Goal: Contribute content

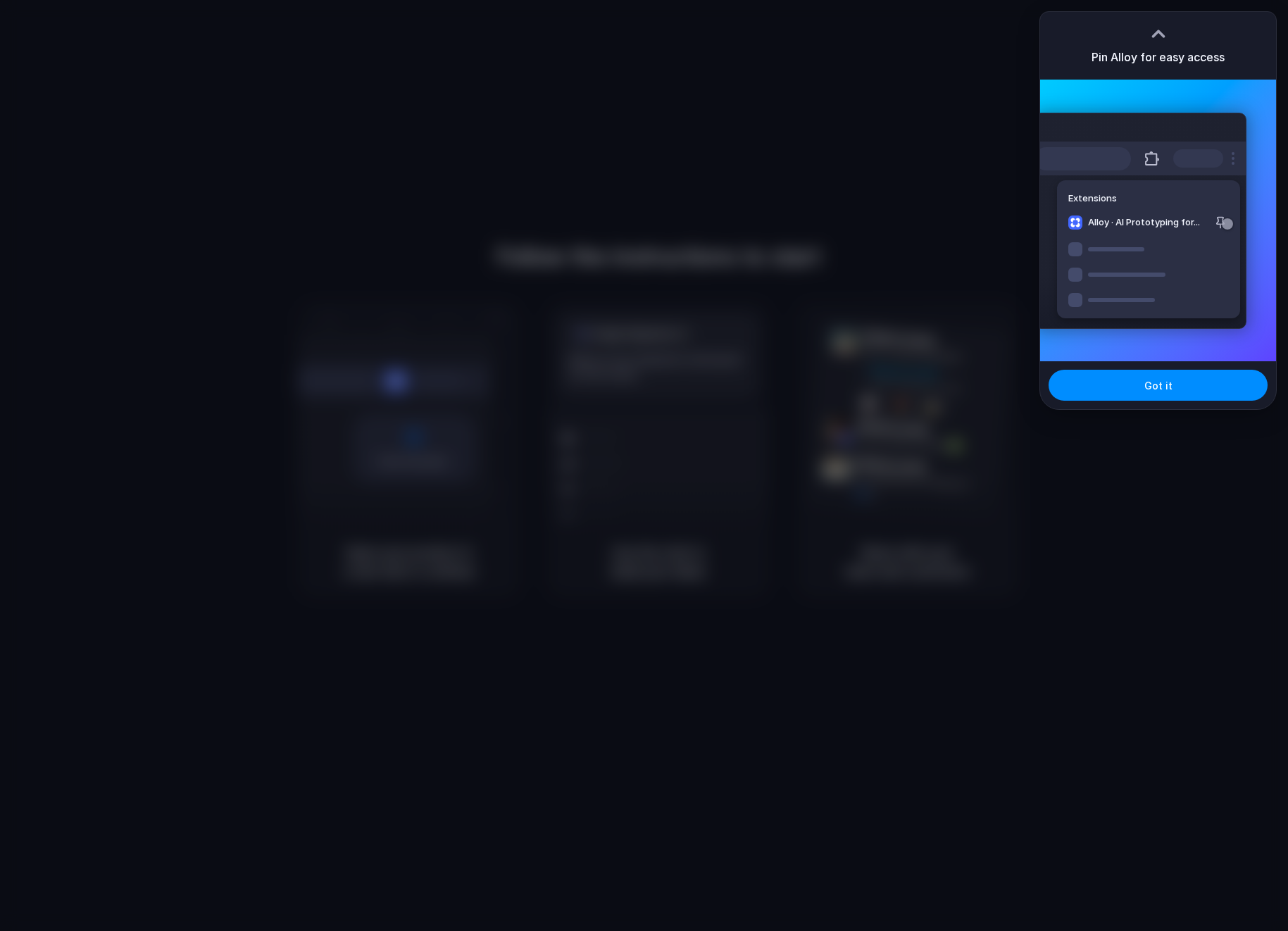
click at [1154, 34] on div at bounding box center [1158, 34] width 21 height 21
click at [1163, 26] on div at bounding box center [1158, 34] width 21 height 21
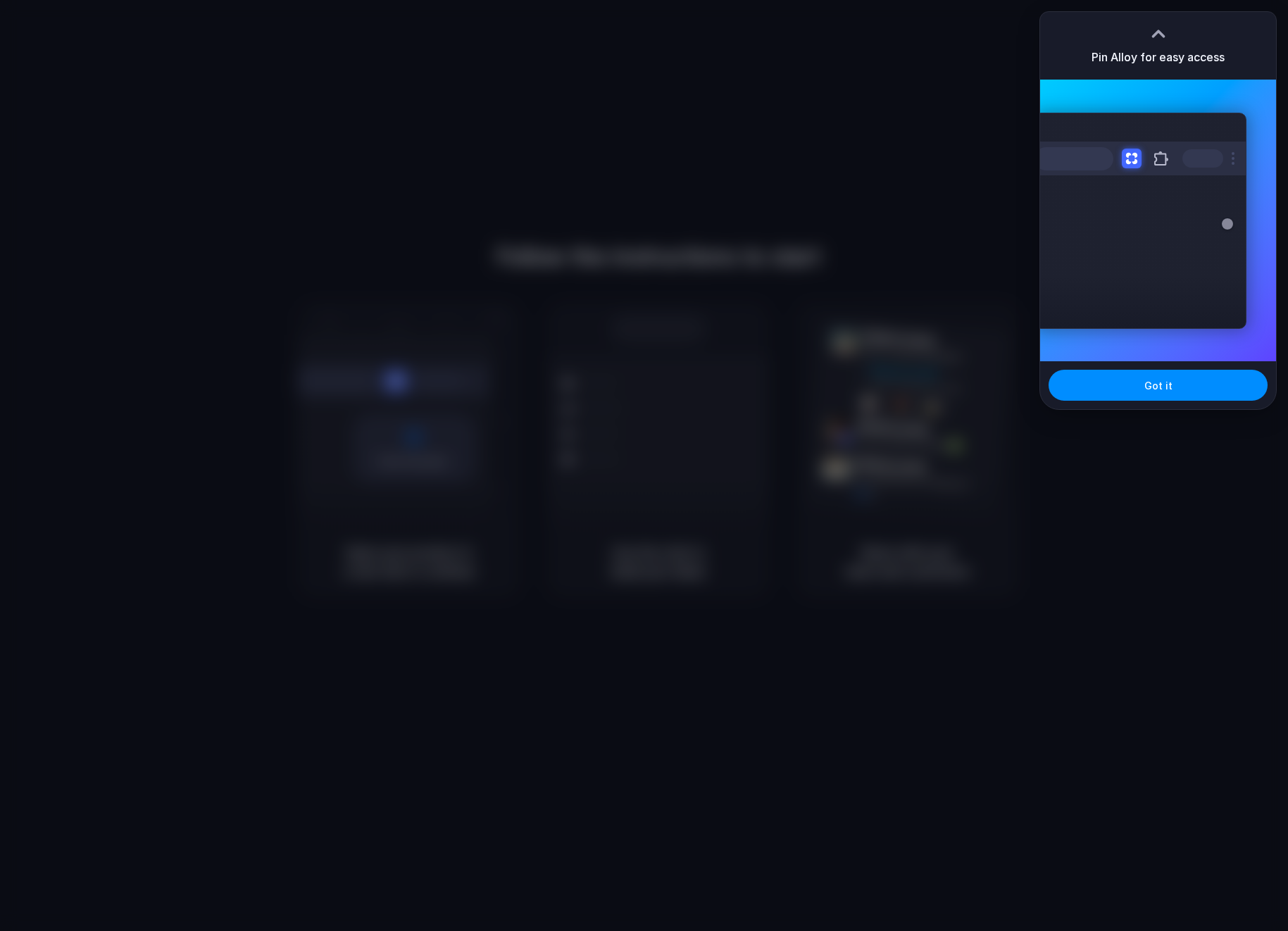
click at [1158, 33] on div at bounding box center [1158, 34] width 21 height 21
click at [1163, 383] on span "Got it" at bounding box center [1158, 385] width 28 height 15
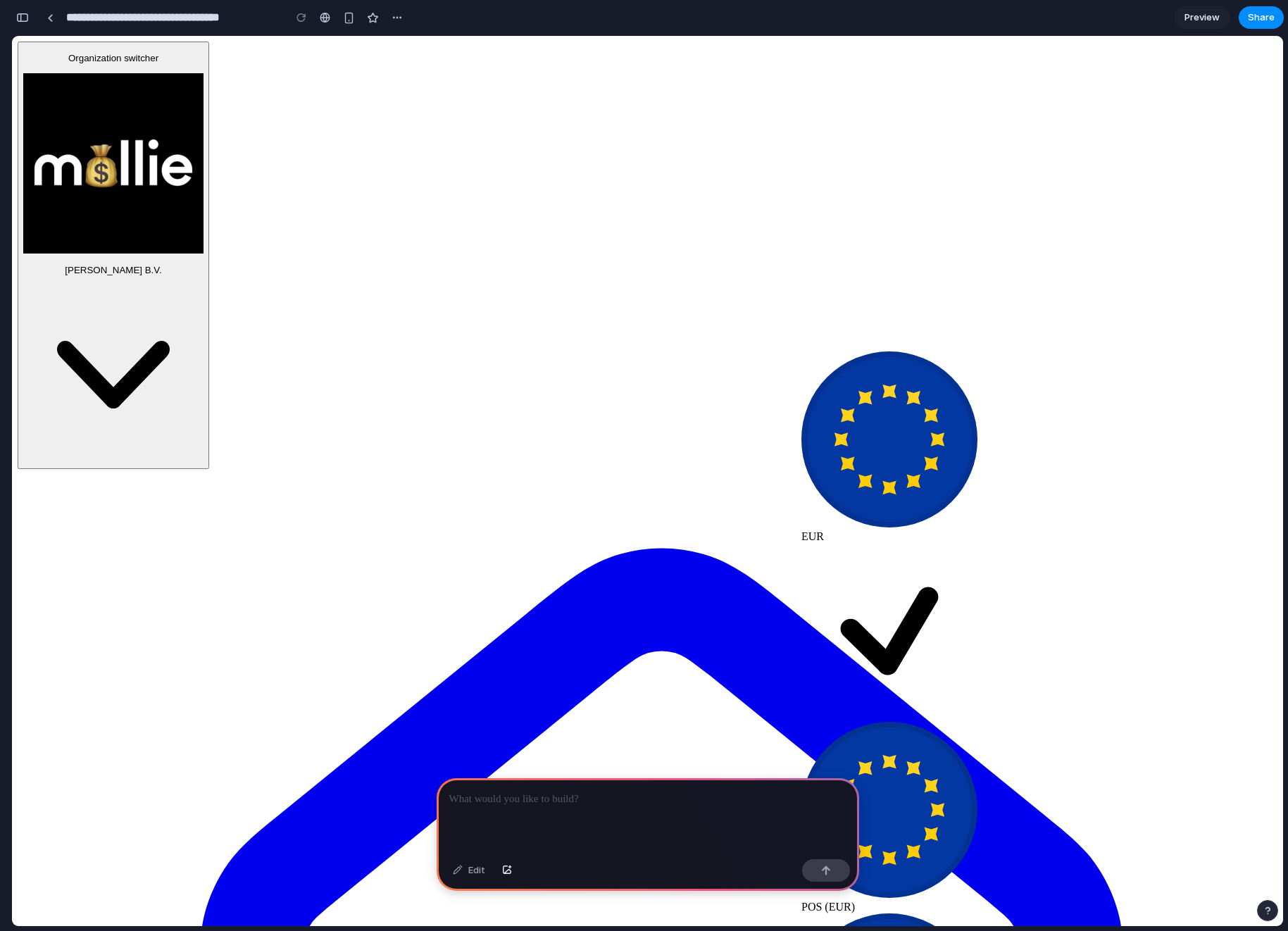
click at [571, 813] on div at bounding box center [648, 815] width 422 height 76
click at [580, 802] on p "**********" at bounding box center [648, 799] width 397 height 17
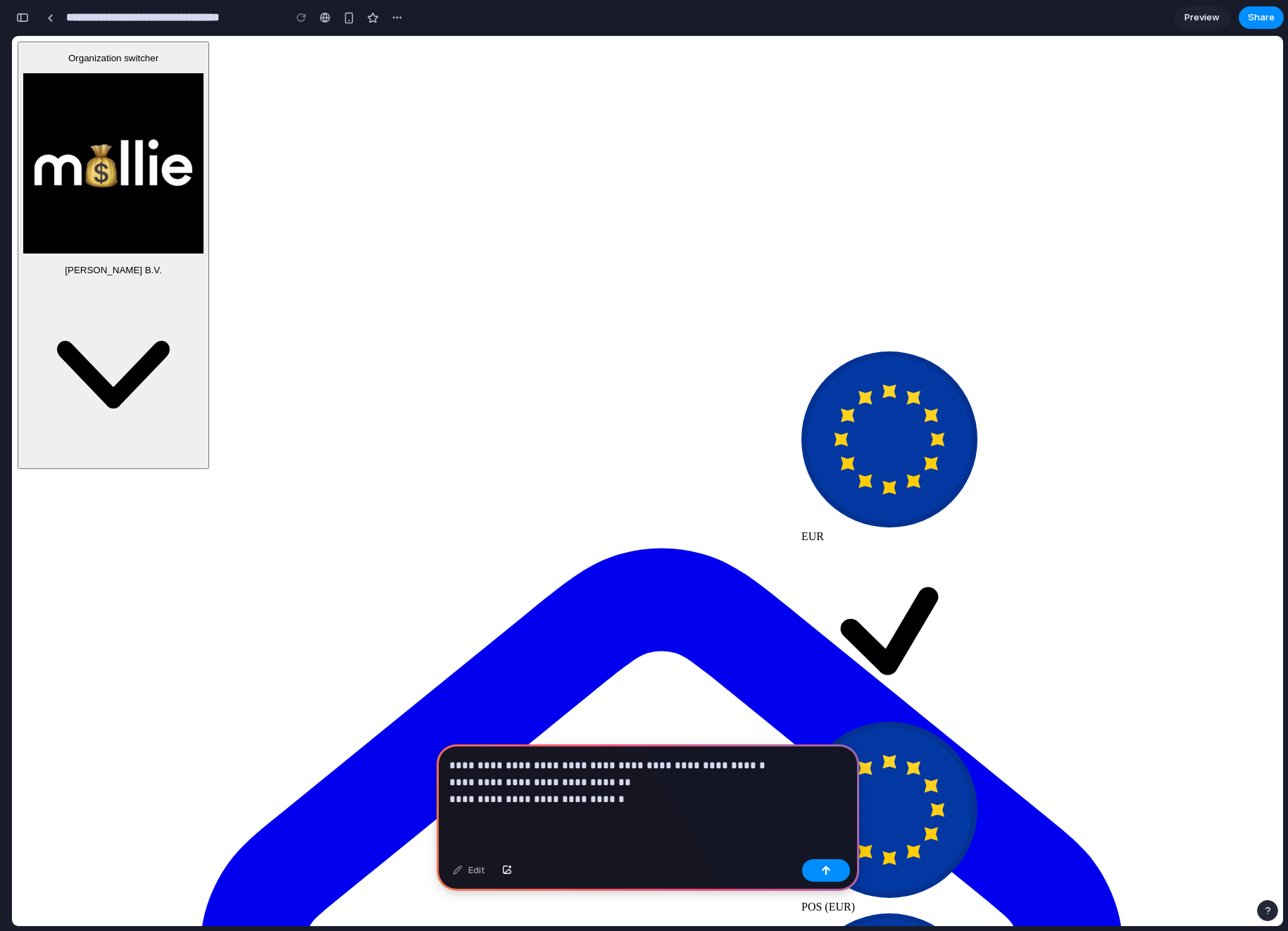
click at [517, 796] on p "**********" at bounding box center [648, 781] width 397 height 51
click at [661, 798] on p "**********" at bounding box center [648, 781] width 397 height 51
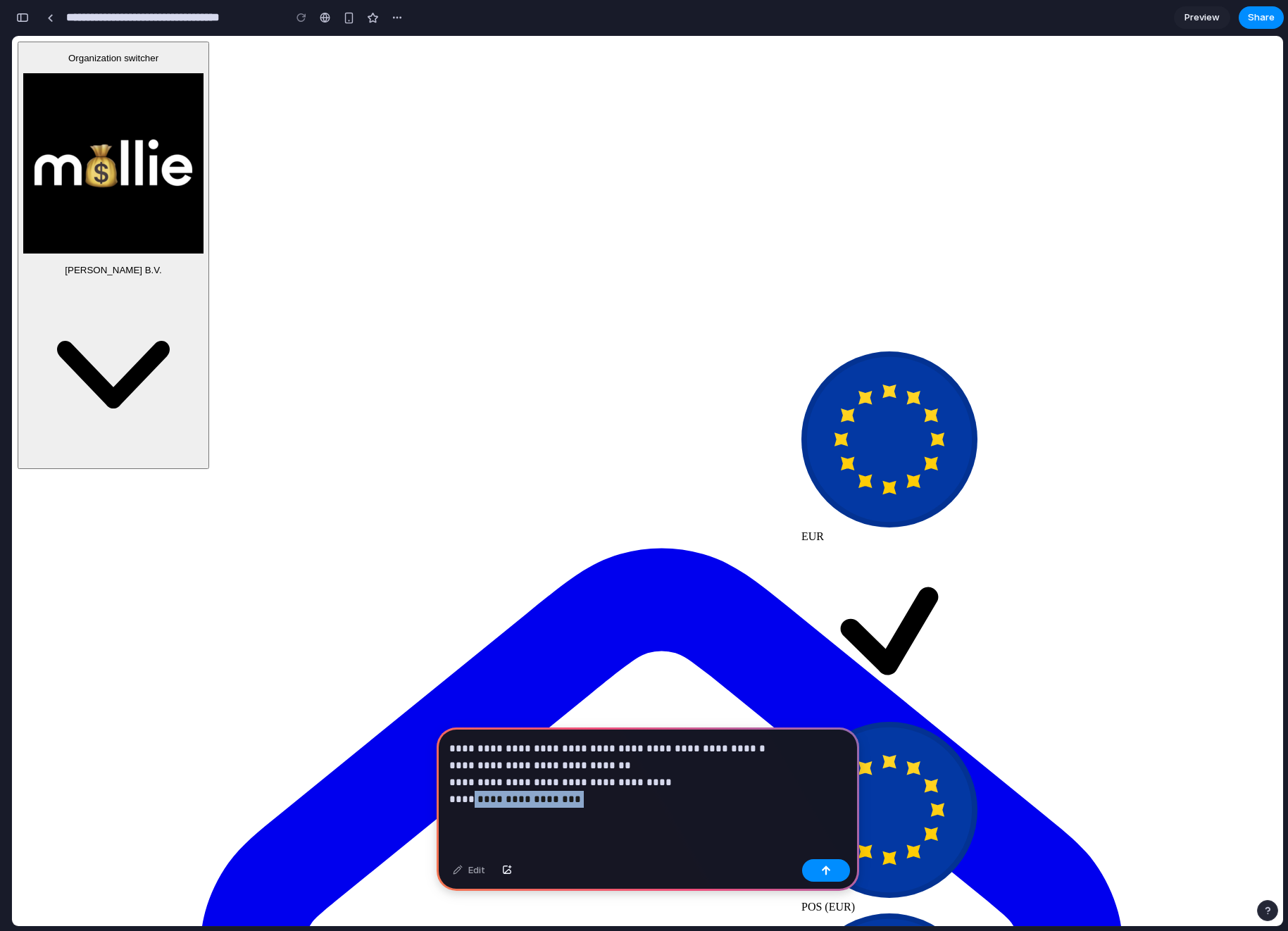
drag, startPoint x: 602, startPoint y: 804, endPoint x: 466, endPoint y: 803, distance: 136.0
click at [466, 803] on p "**********" at bounding box center [648, 774] width 397 height 68
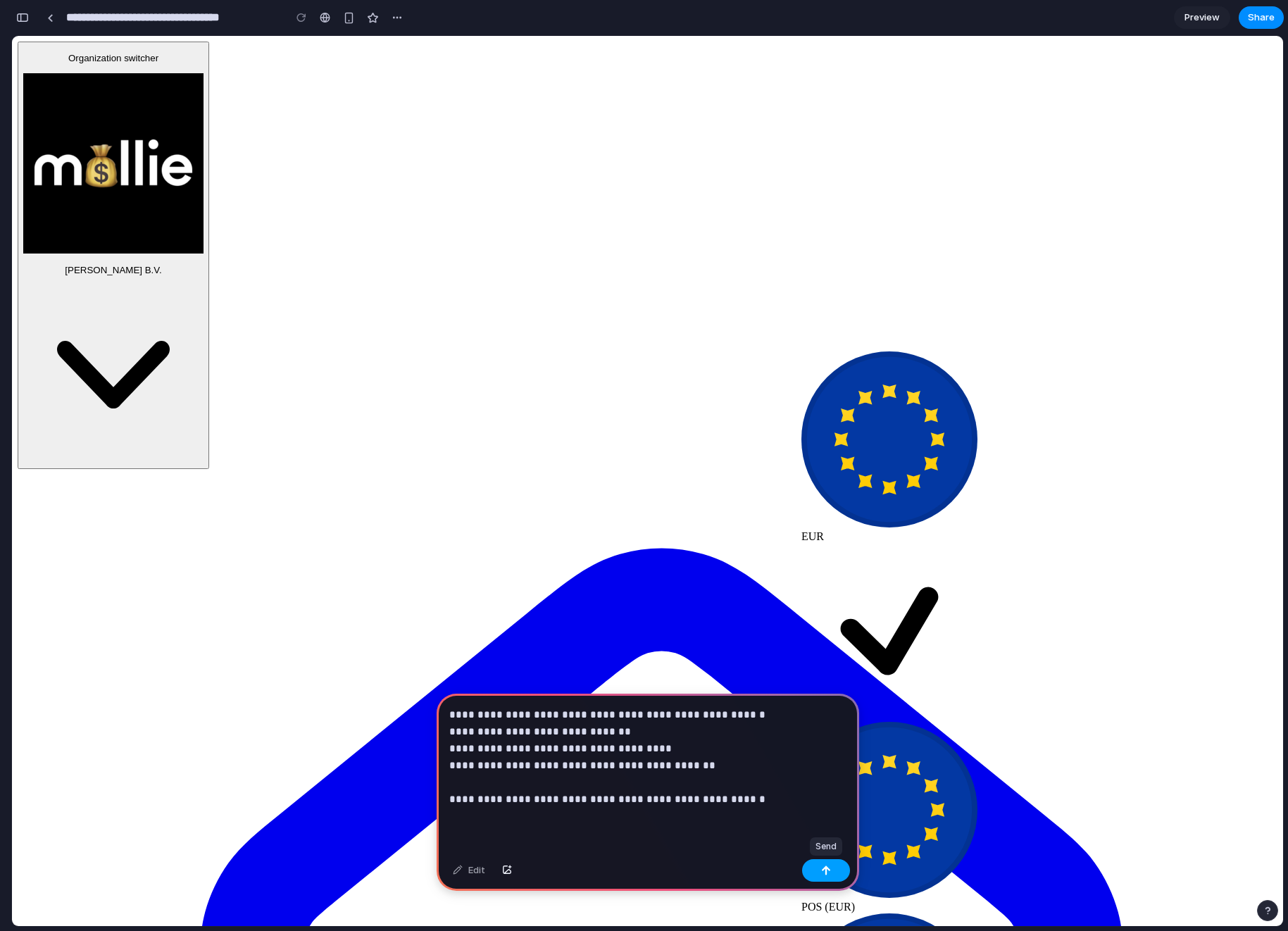
click at [834, 866] on button "button" at bounding box center [825, 869] width 48 height 23
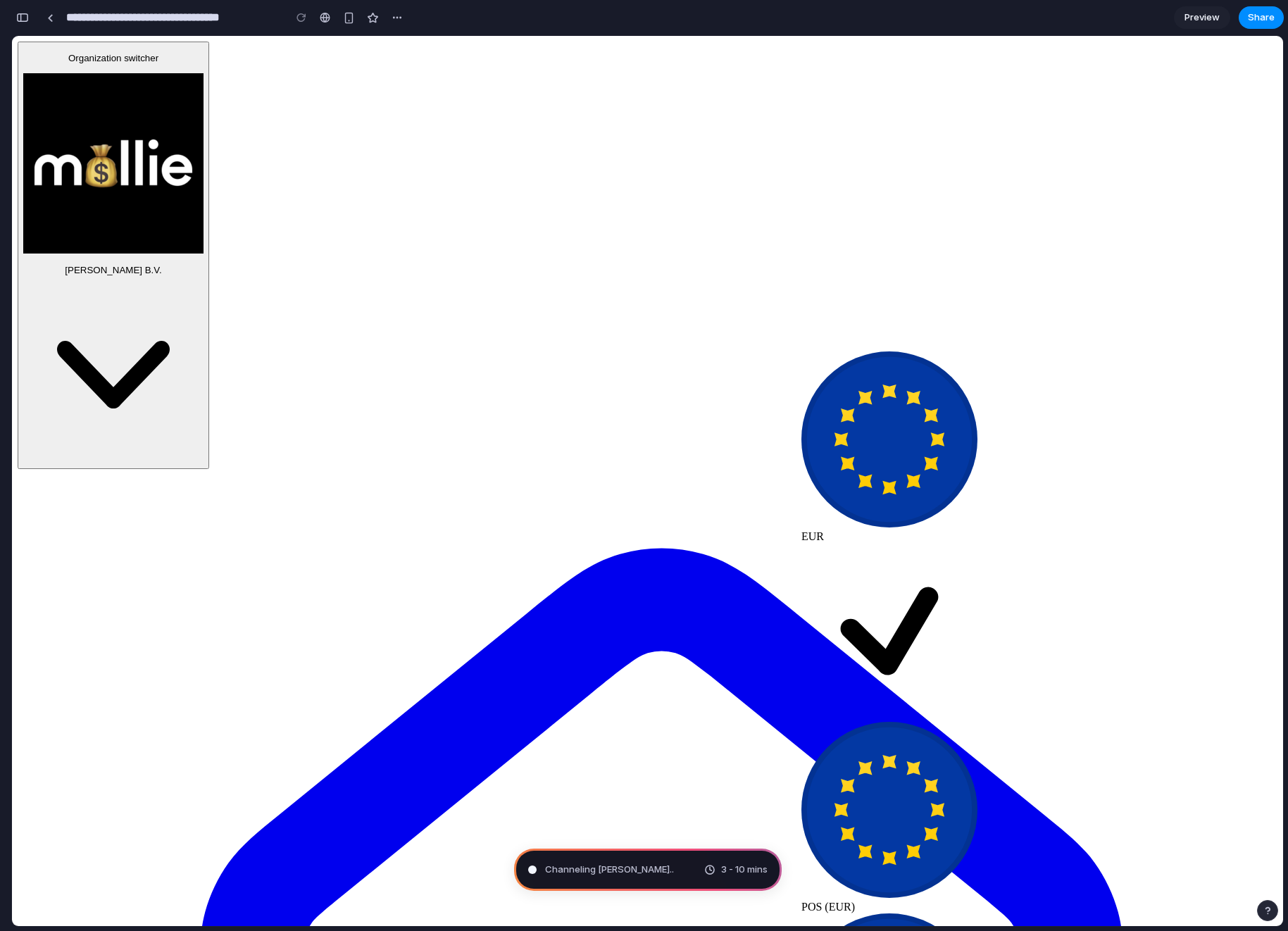
type input "**********"
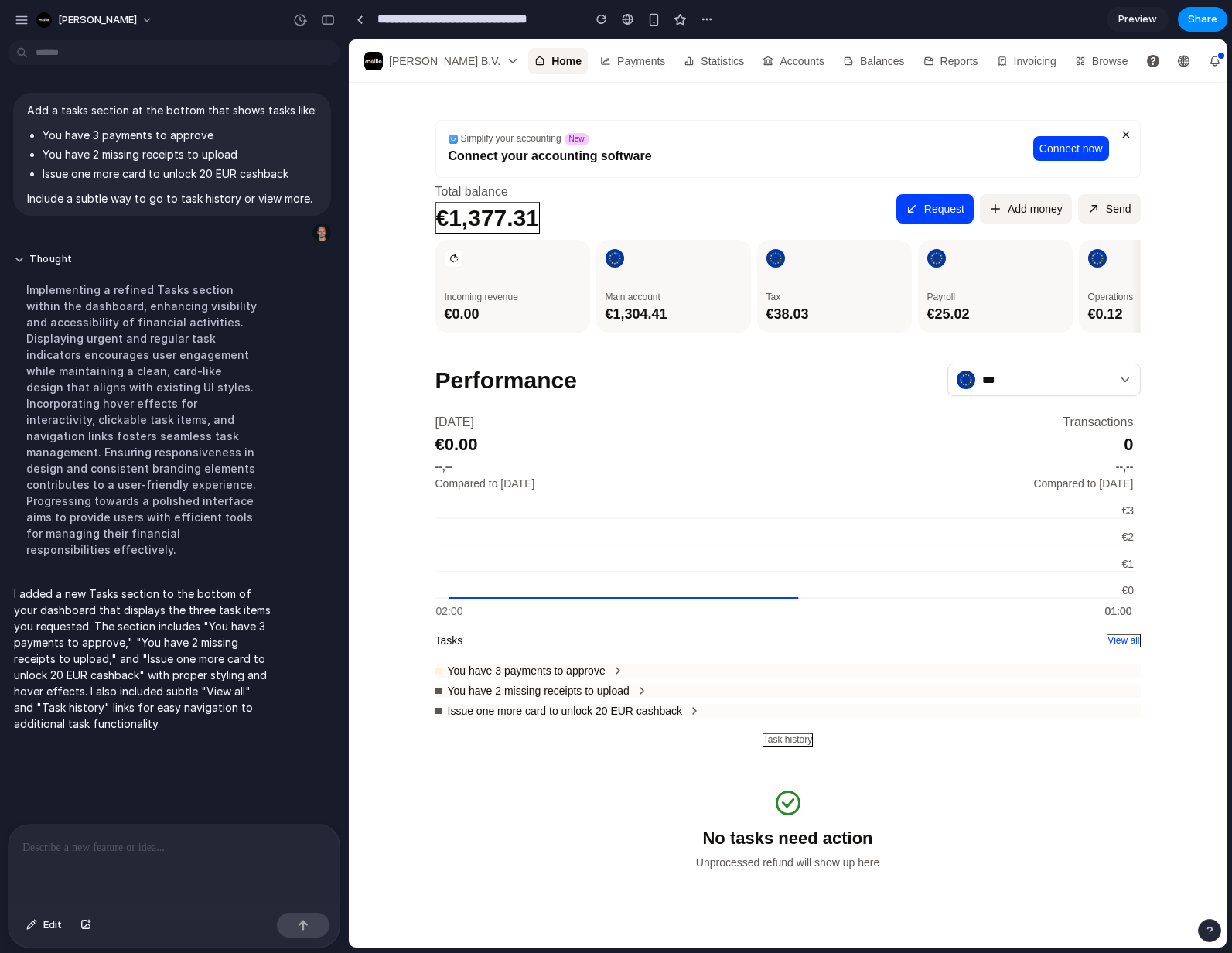
click at [148, 851] on p at bounding box center [174, 849] width 303 height 19
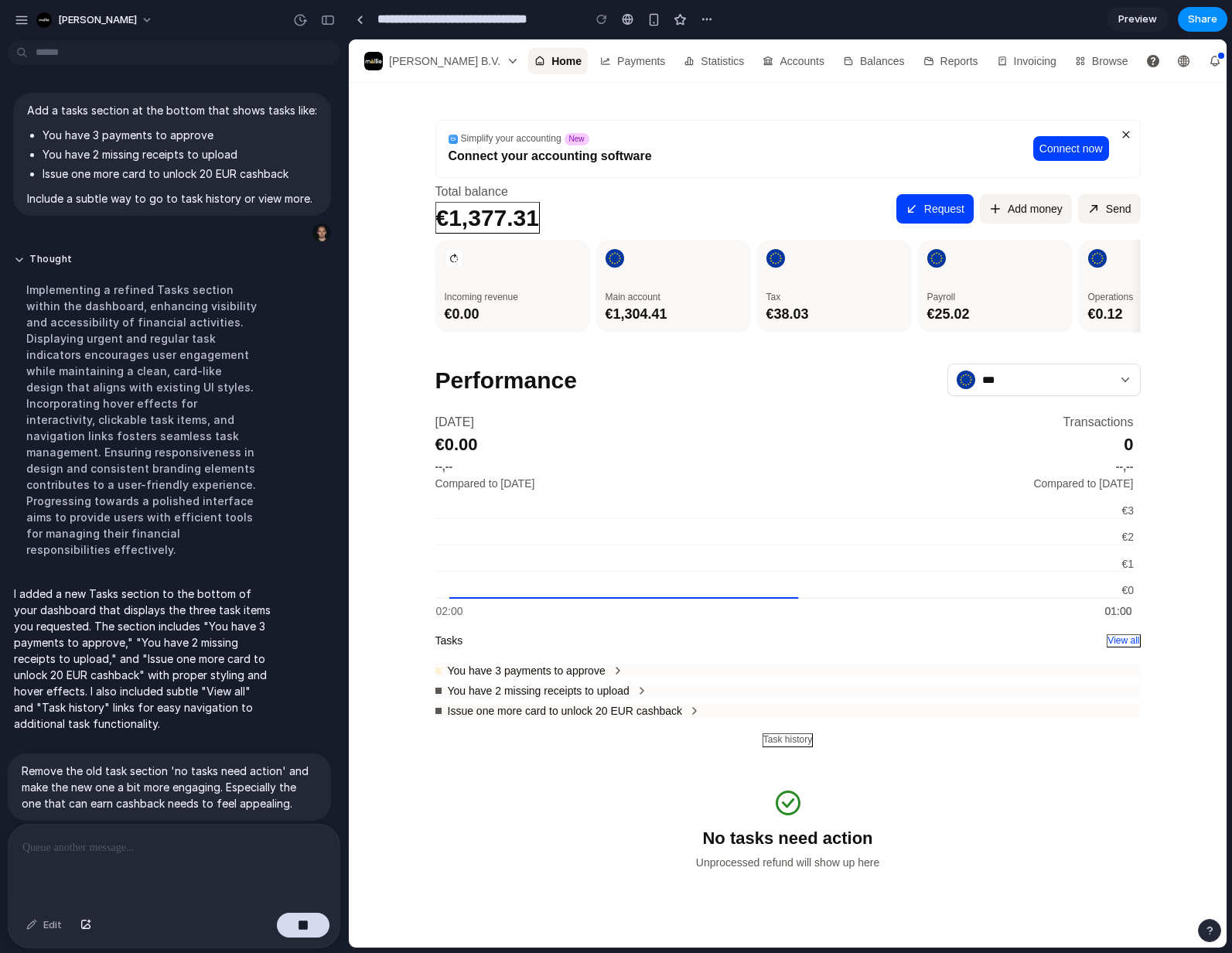
scroll to position [50, 0]
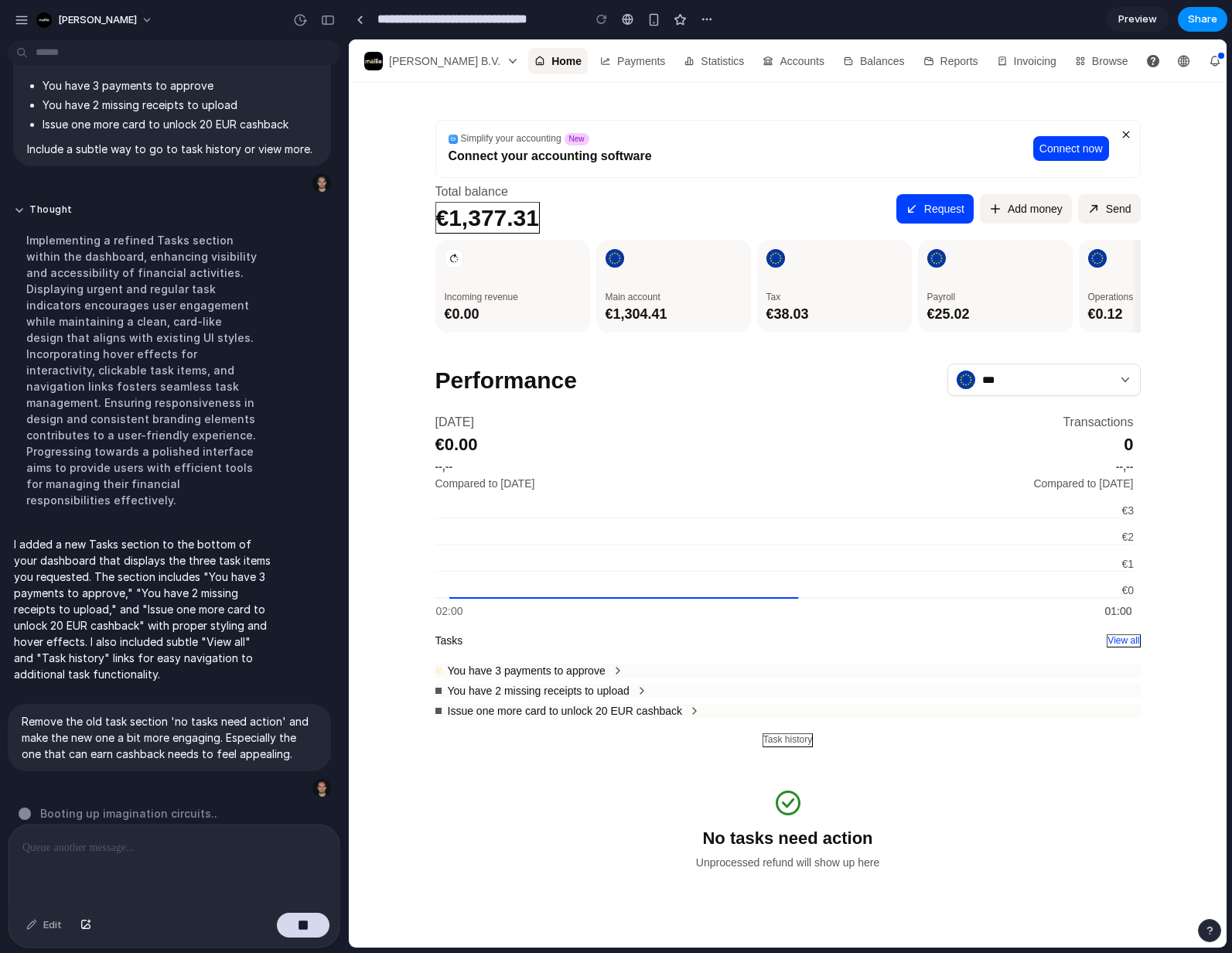
click at [1050, 775] on div "Simplify your accounting New Connect your accounting software Connect now Total…" at bounding box center [789, 501] width 705 height 762
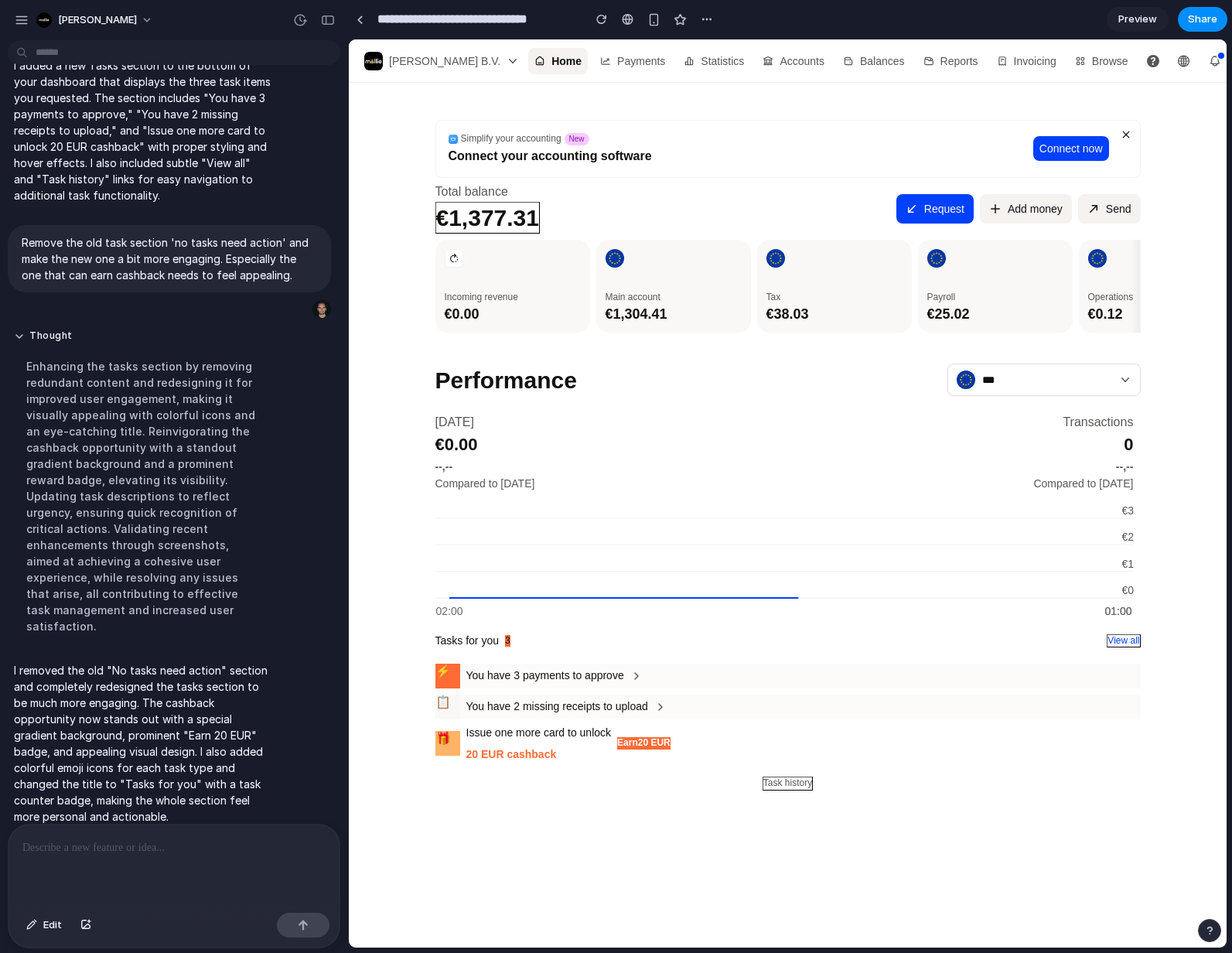
scroll to position [0, 0]
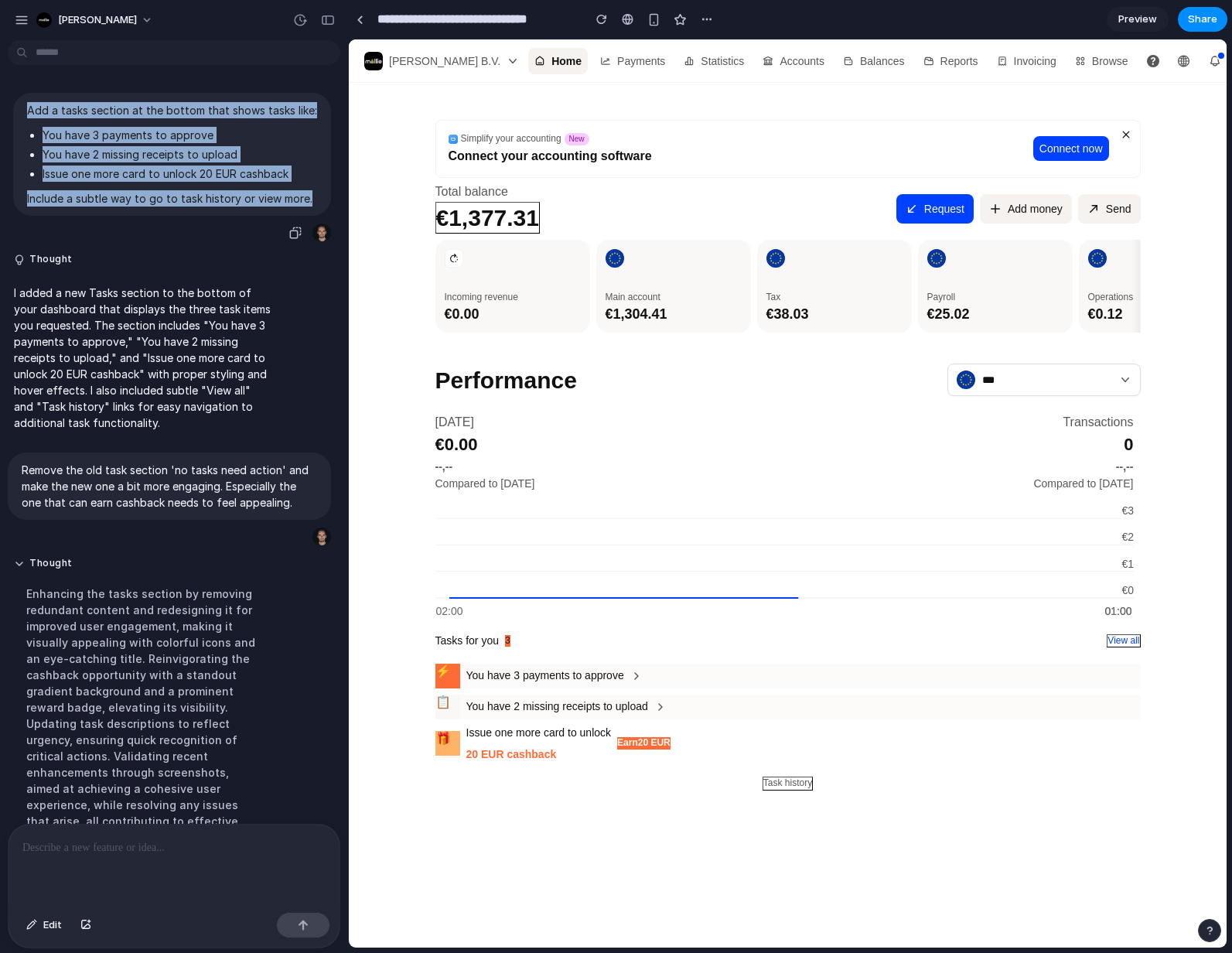
drag, startPoint x: 36, startPoint y: 108, endPoint x: 321, endPoint y: 194, distance: 297.7
click at [321, 194] on div "Add a tasks section at the bottom that shows tasks like: You have 3 payments to…" at bounding box center [171, 154] width 318 height 123
copy span "Add a tasks section at the bottom that shows tasks like: You have 3 payments to…"
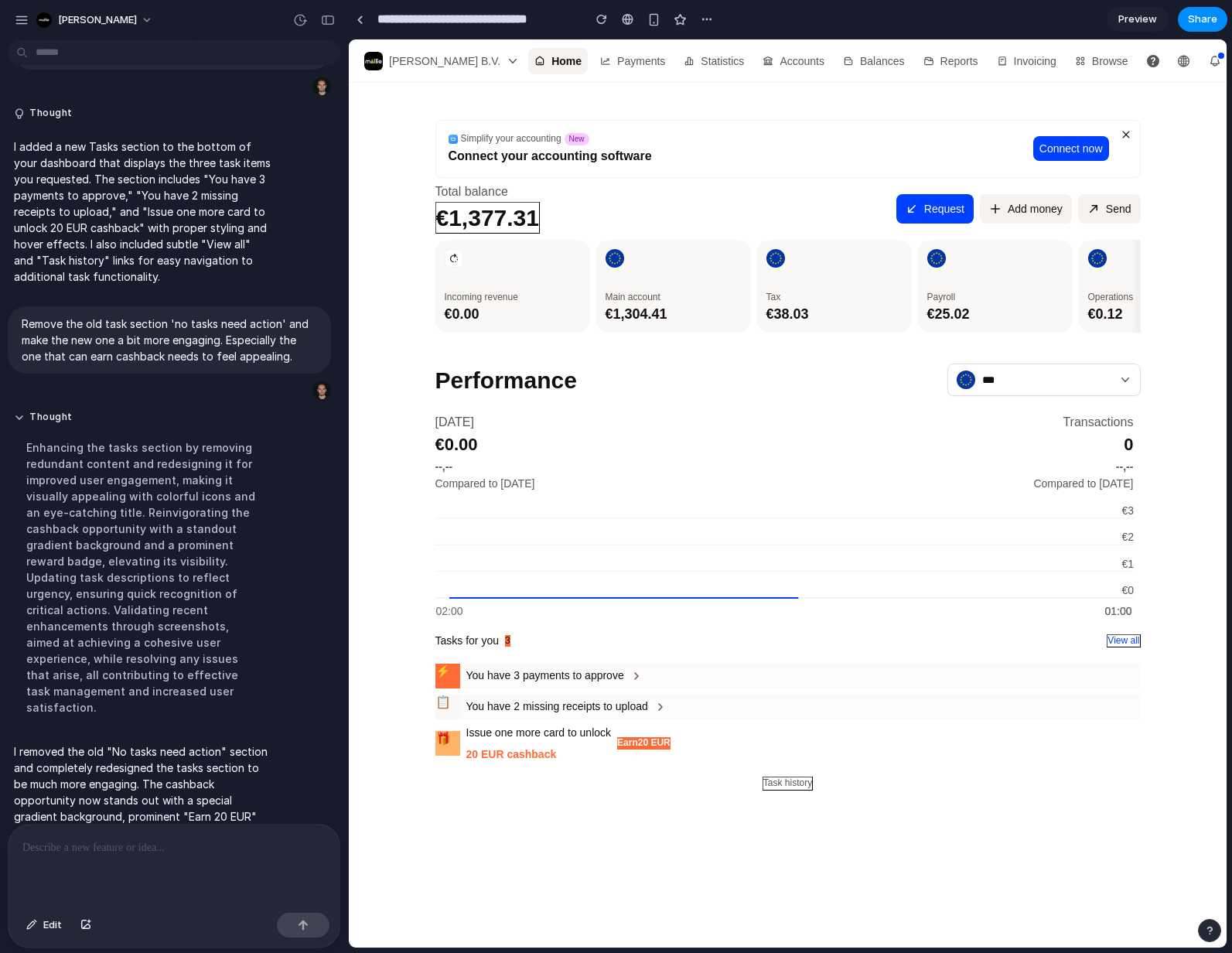
scroll to position [115, 0]
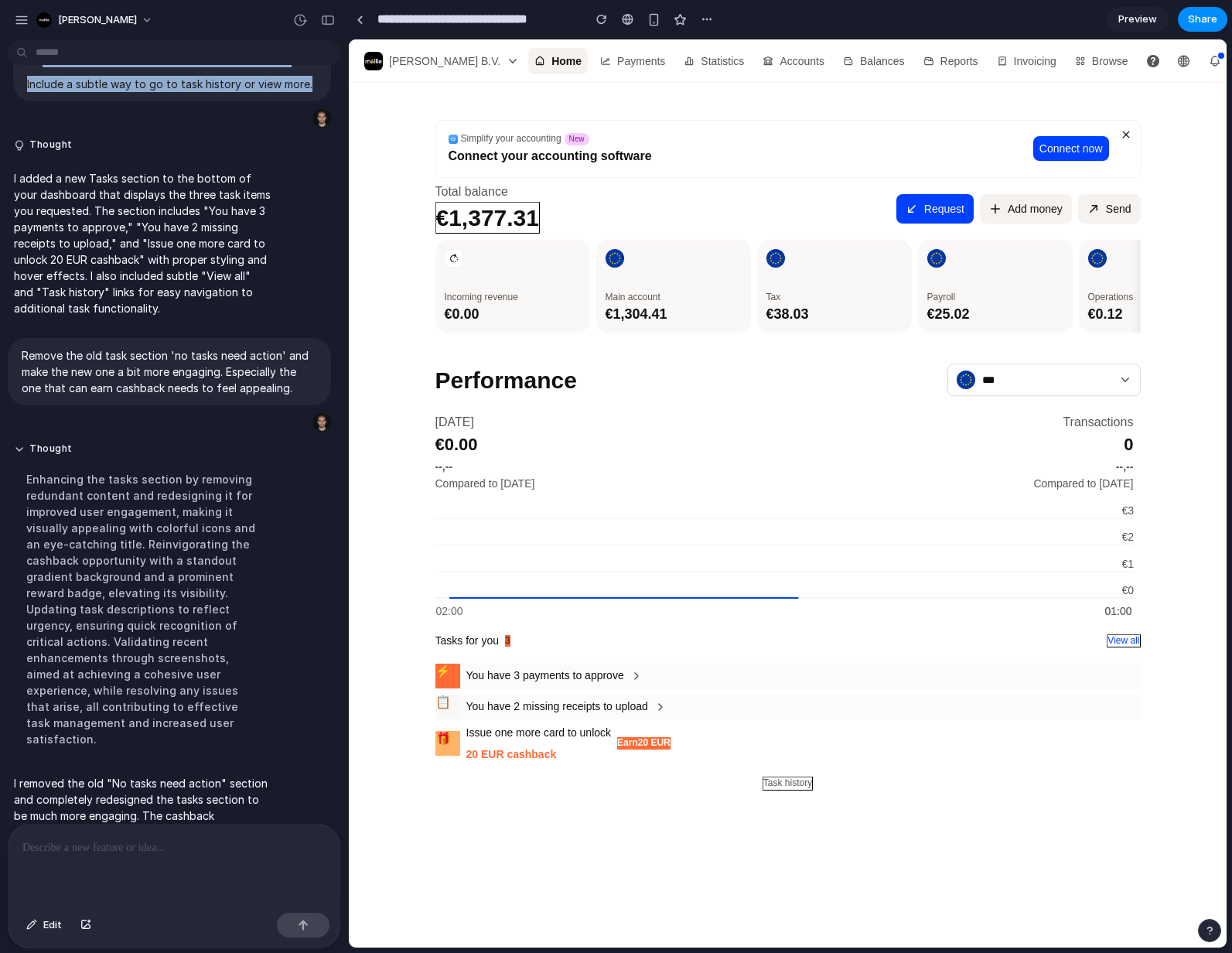
click at [113, 353] on p "Remove the old task section 'no tasks need action' and make the new one a bit m…" at bounding box center [169, 372] width 295 height 49
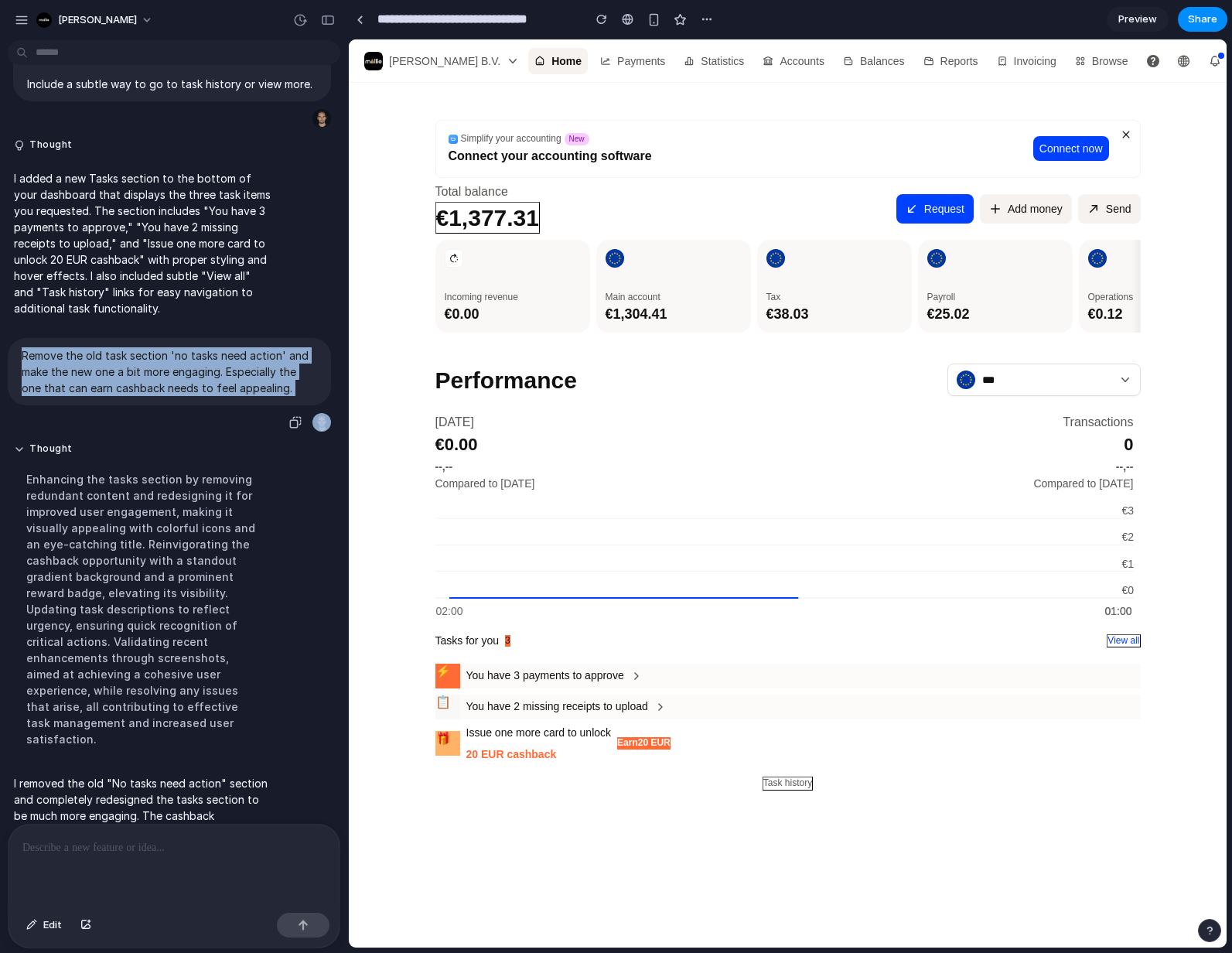
click at [113, 353] on p "Remove the old task section 'no tasks need action' and make the new one a bit m…" at bounding box center [169, 372] width 295 height 49
copy div "Remove the old task section 'no tasks need action' and make the new one a bit m…"
click at [703, 20] on div "button" at bounding box center [707, 19] width 12 height 12
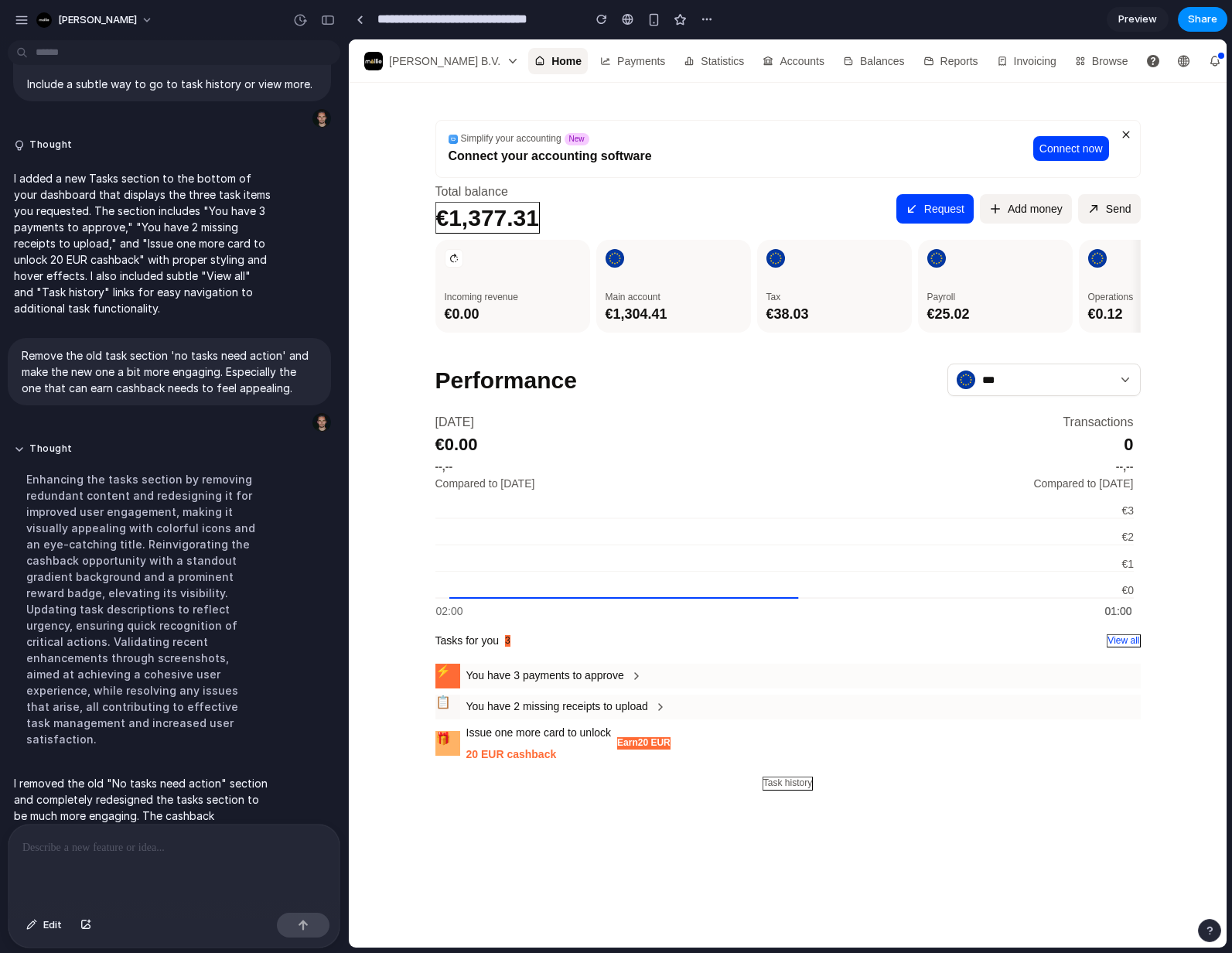
click at [771, 10] on div "Duplicate Delete" at bounding box center [616, 476] width 1232 height 953
click at [298, 18] on div "button" at bounding box center [300, 20] width 14 height 14
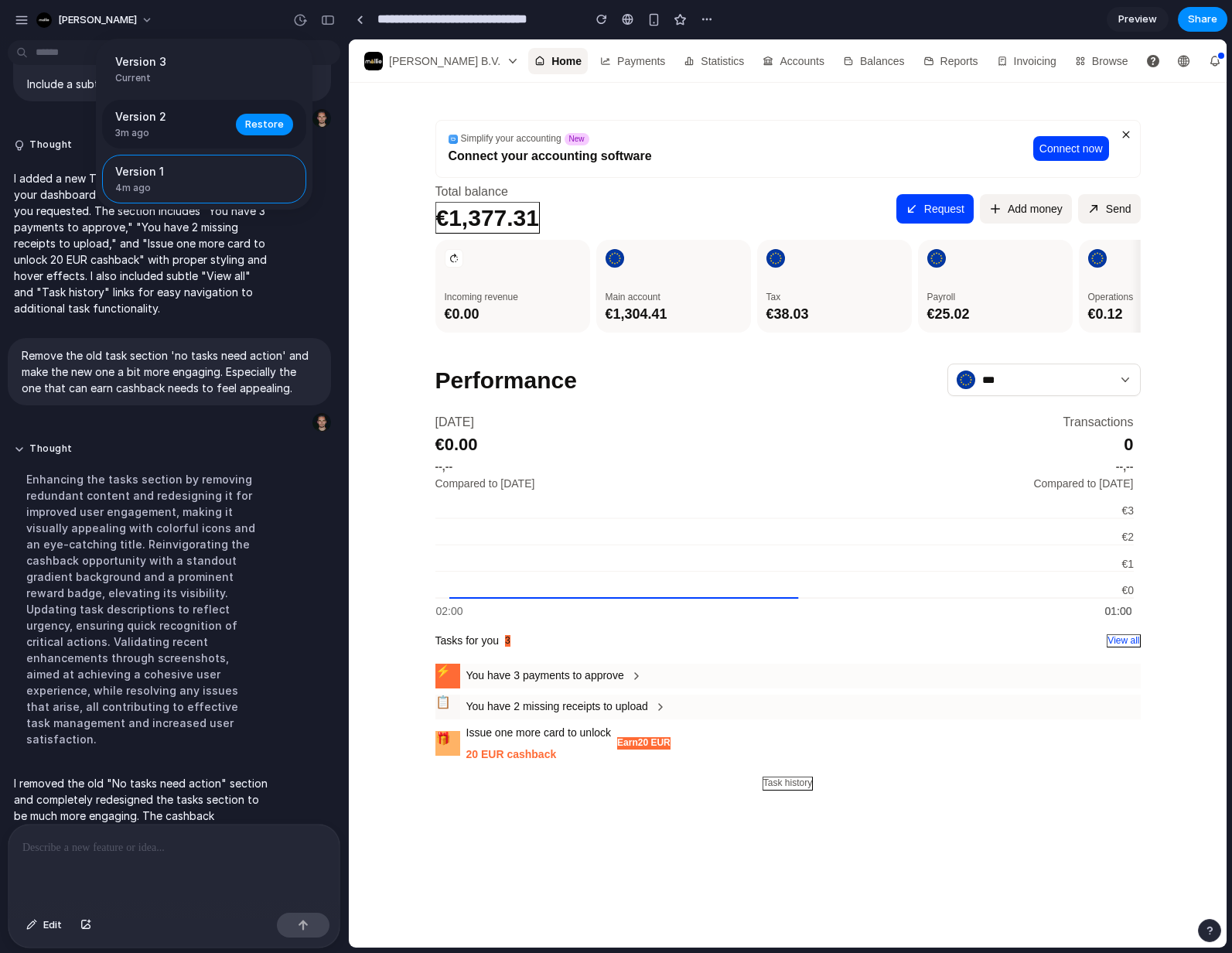
click at [168, 118] on span "Version 2" at bounding box center [171, 116] width 111 height 16
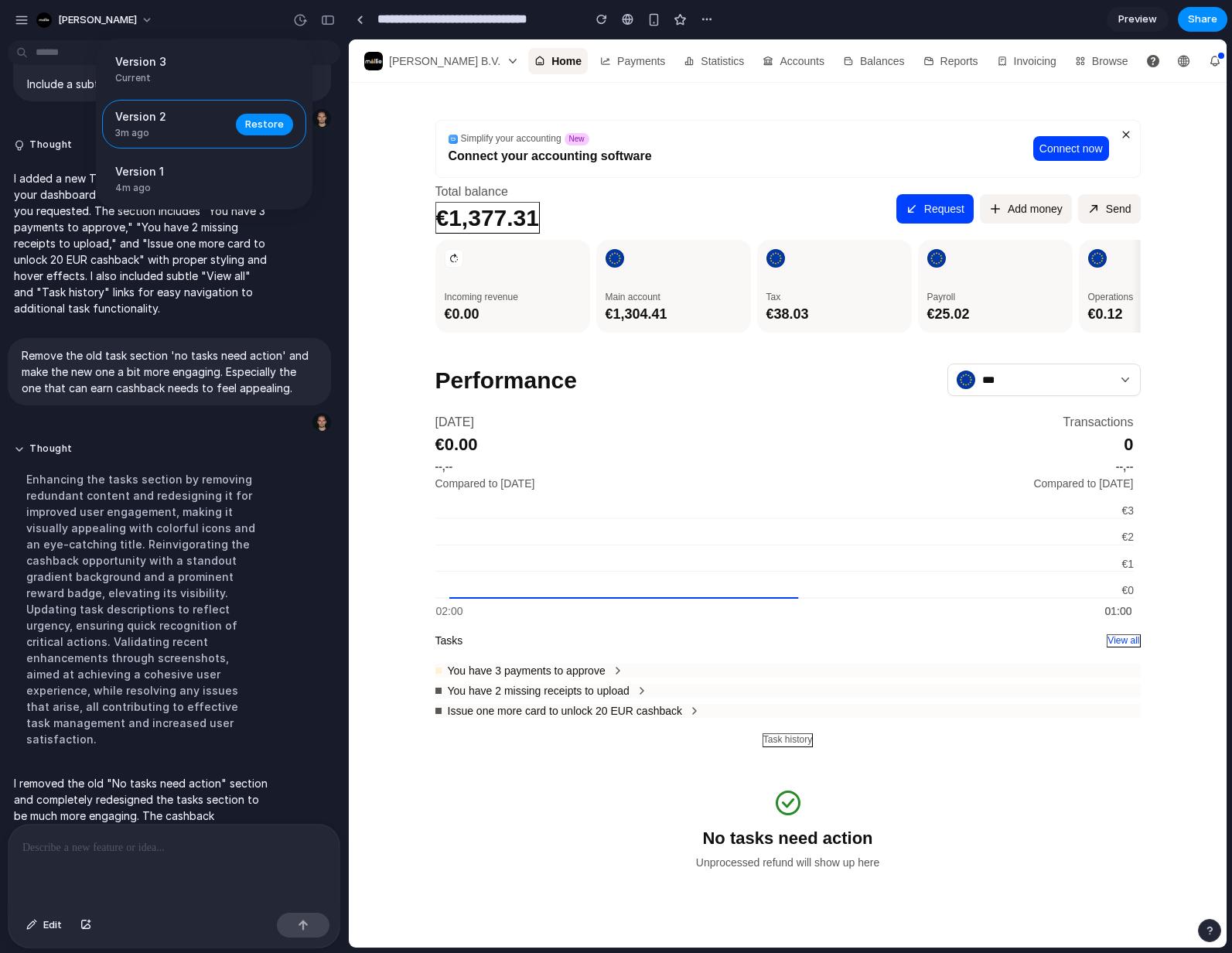
scroll to position [0, 0]
